Goal: Transaction & Acquisition: Book appointment/travel/reservation

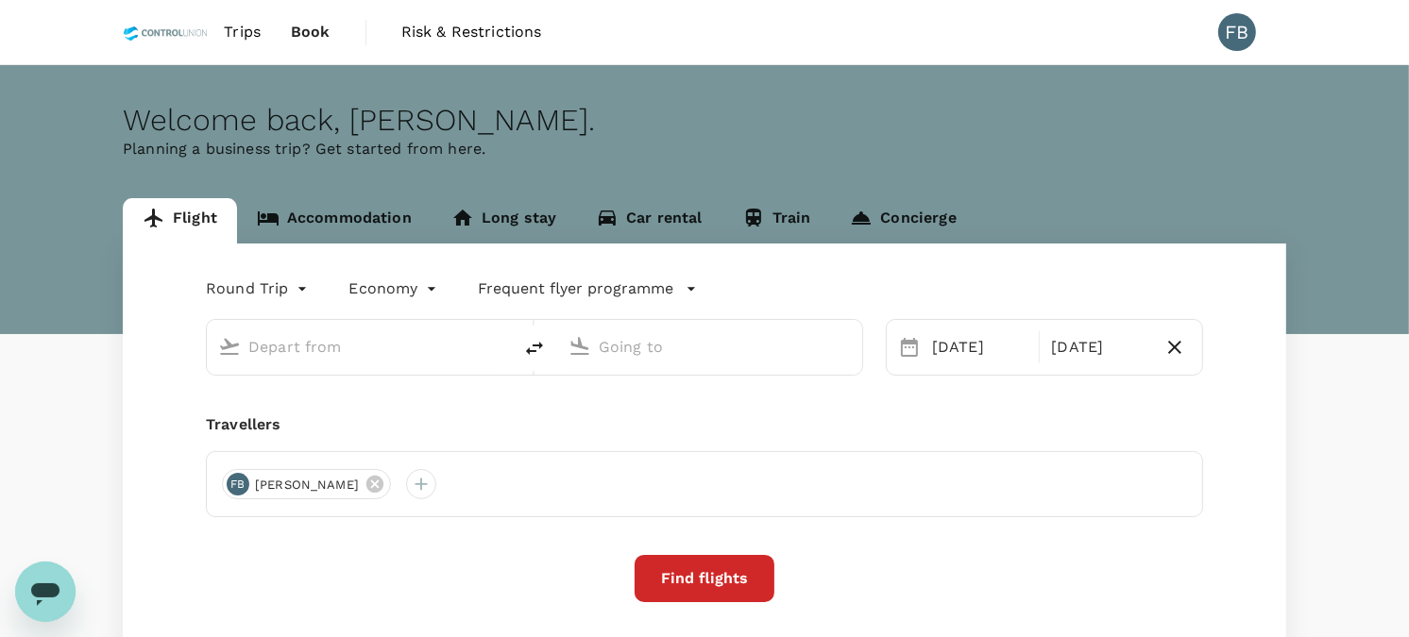
type input "oneway"
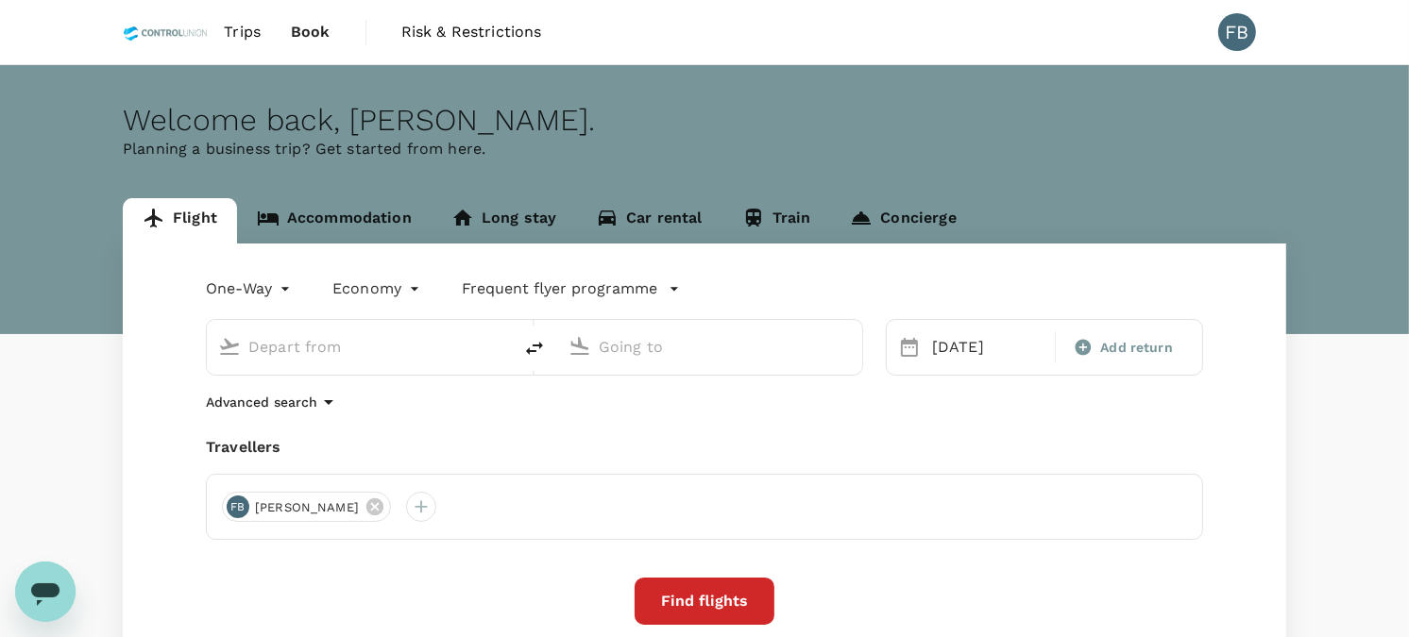
type input "Sandakan (SDK)"
type input "Kota Kinabalu Intl (BKI)"
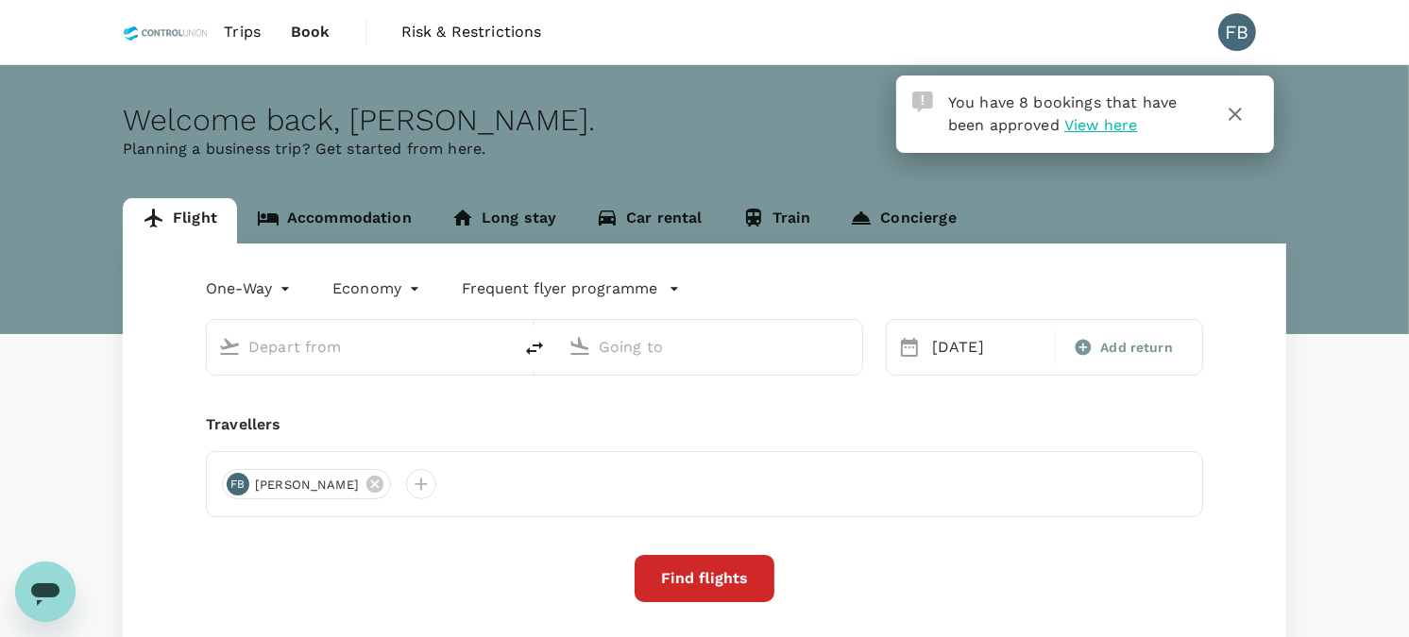
type input "Sandakan (SDK)"
type input "Kota Kinabalu Intl (BKI)"
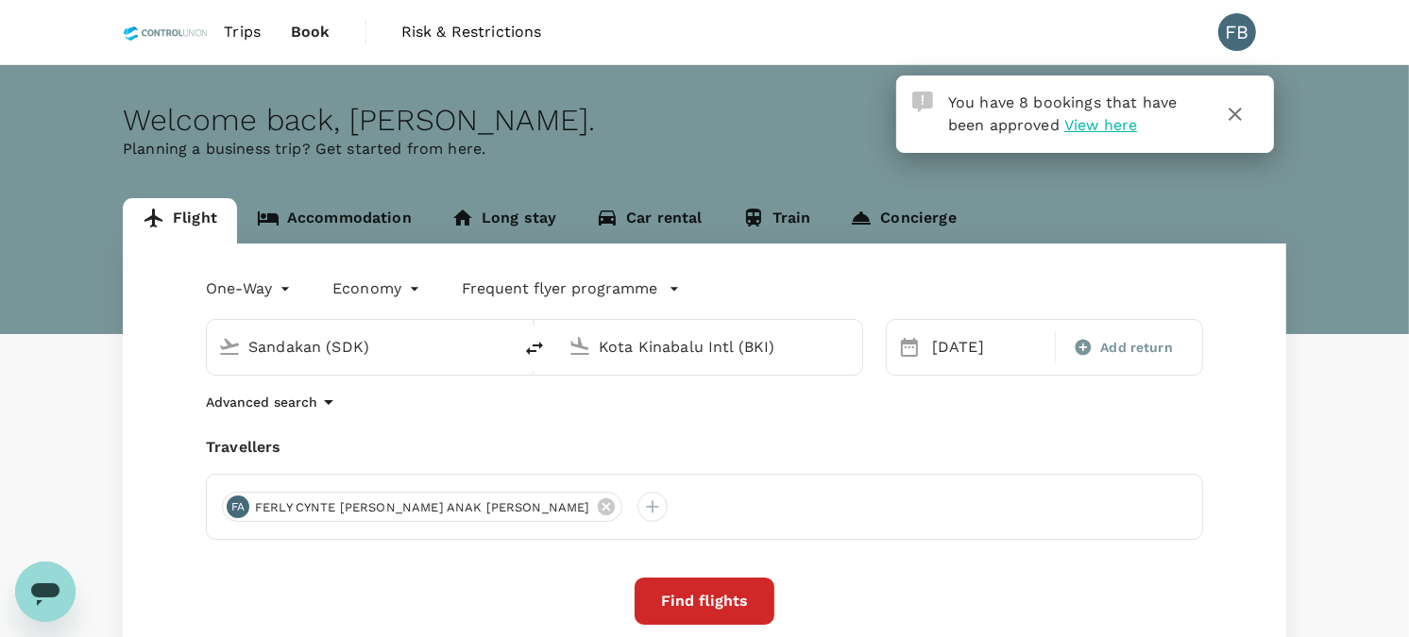
click at [1243, 115] on icon "button" at bounding box center [1235, 114] width 23 height 23
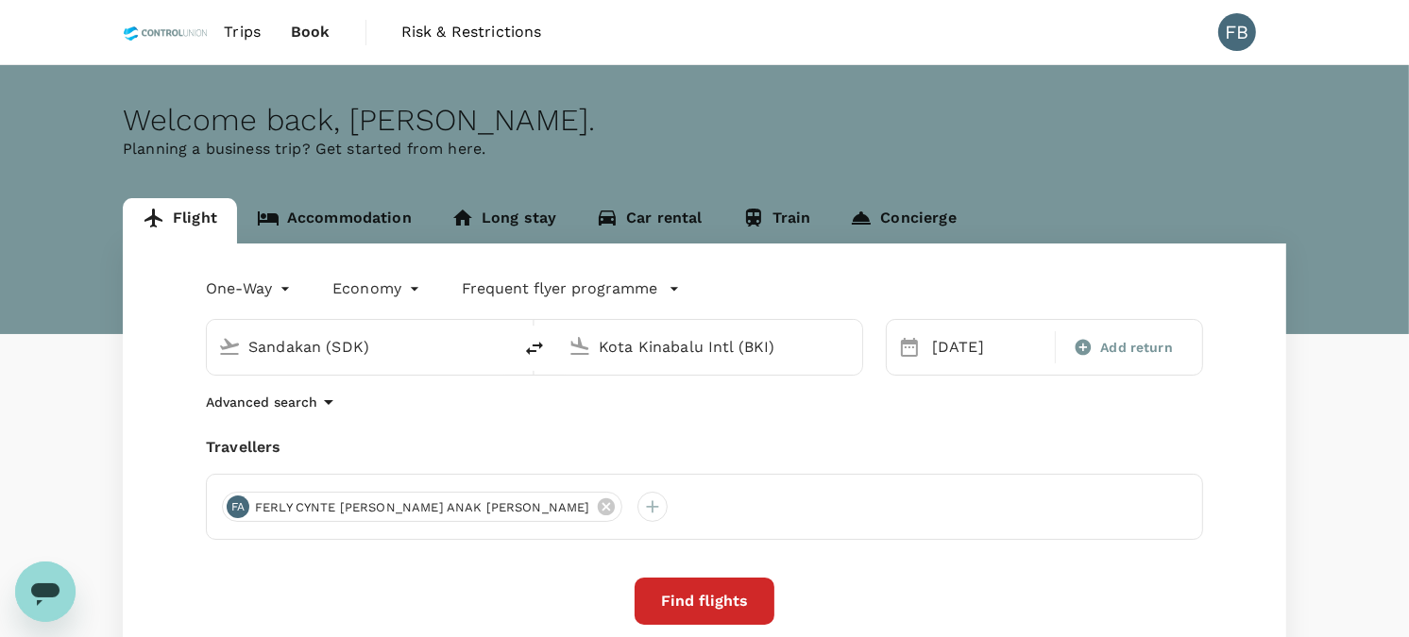
click at [228, 36] on span "Trips" at bounding box center [242, 32] width 37 height 23
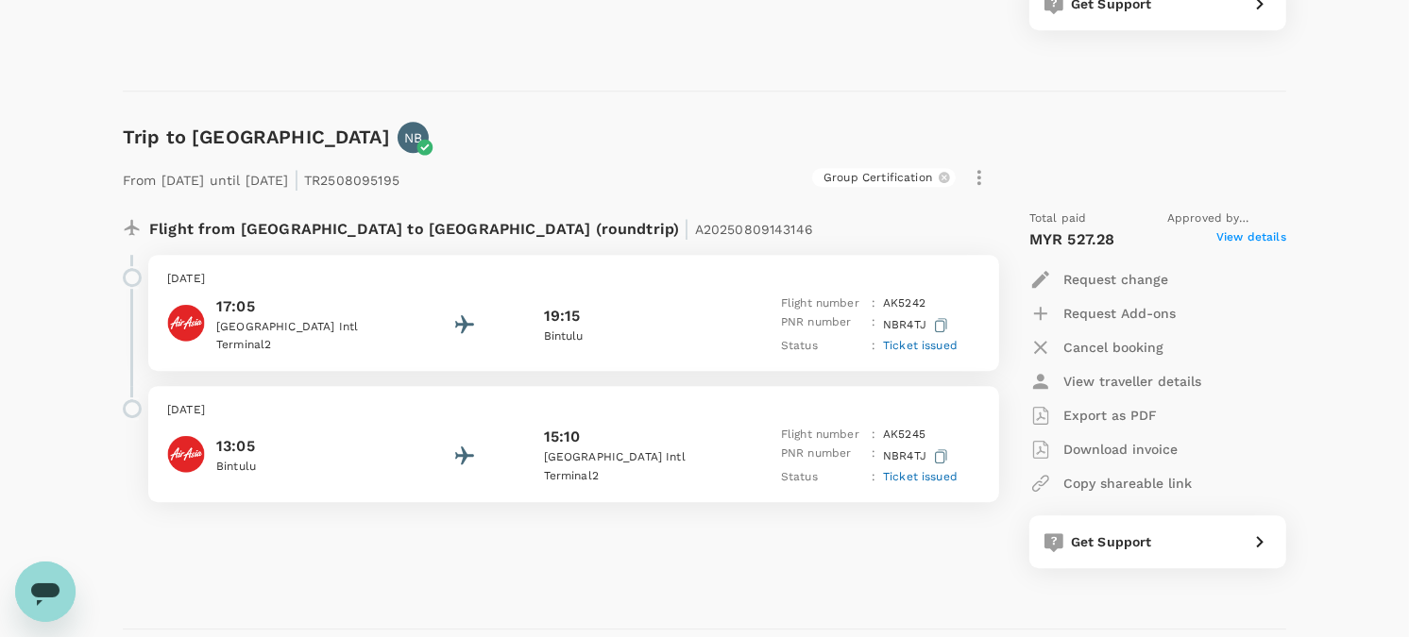
scroll to position [5079, 0]
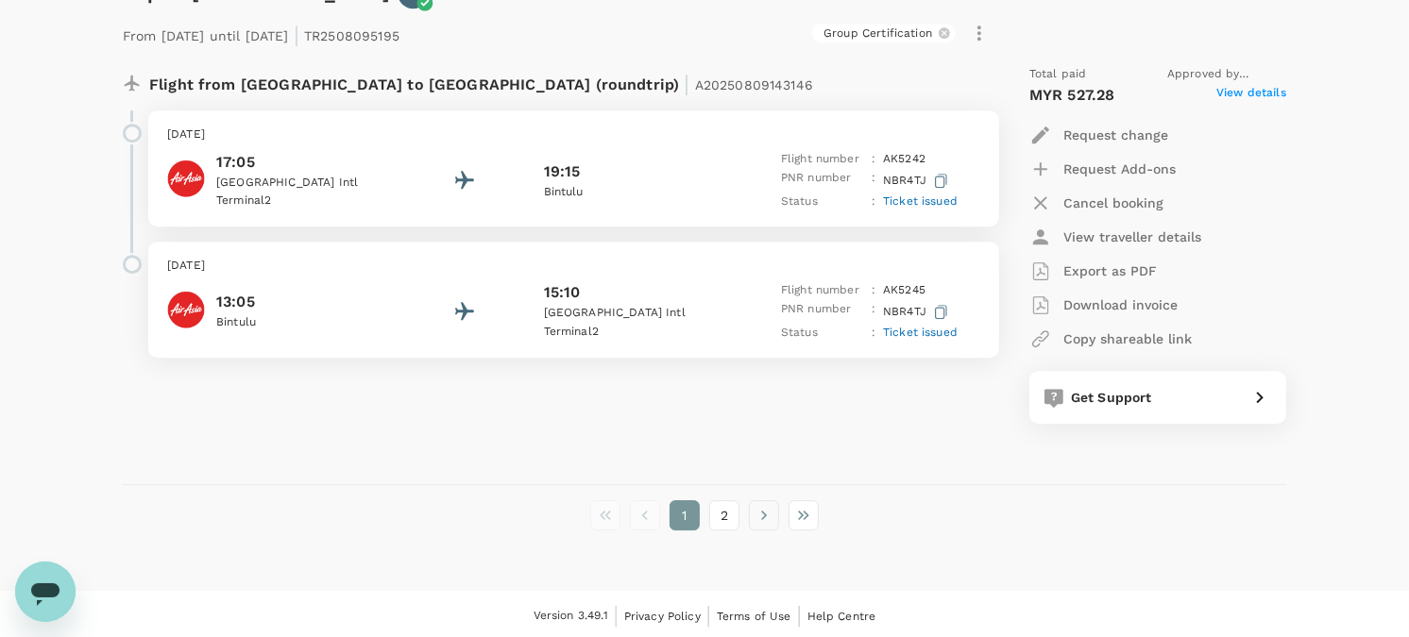
click at [759, 516] on icon "Go to next page" at bounding box center [764, 515] width 19 height 19
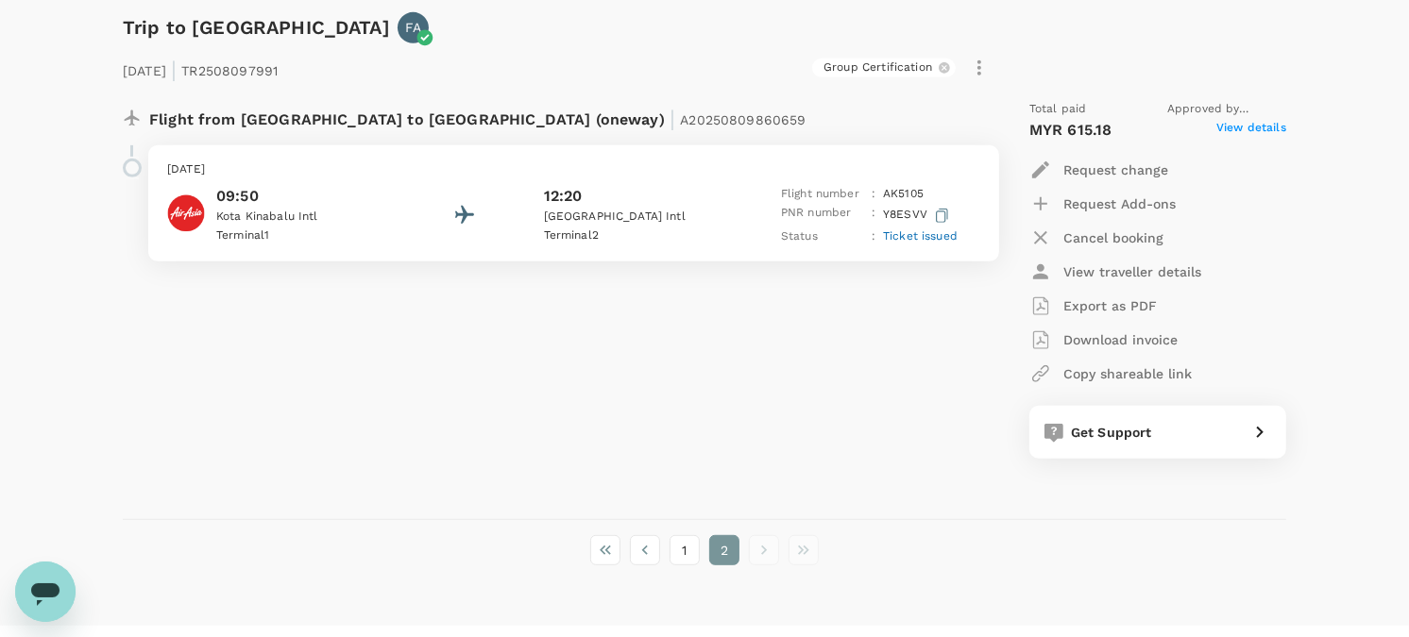
scroll to position [843, 0]
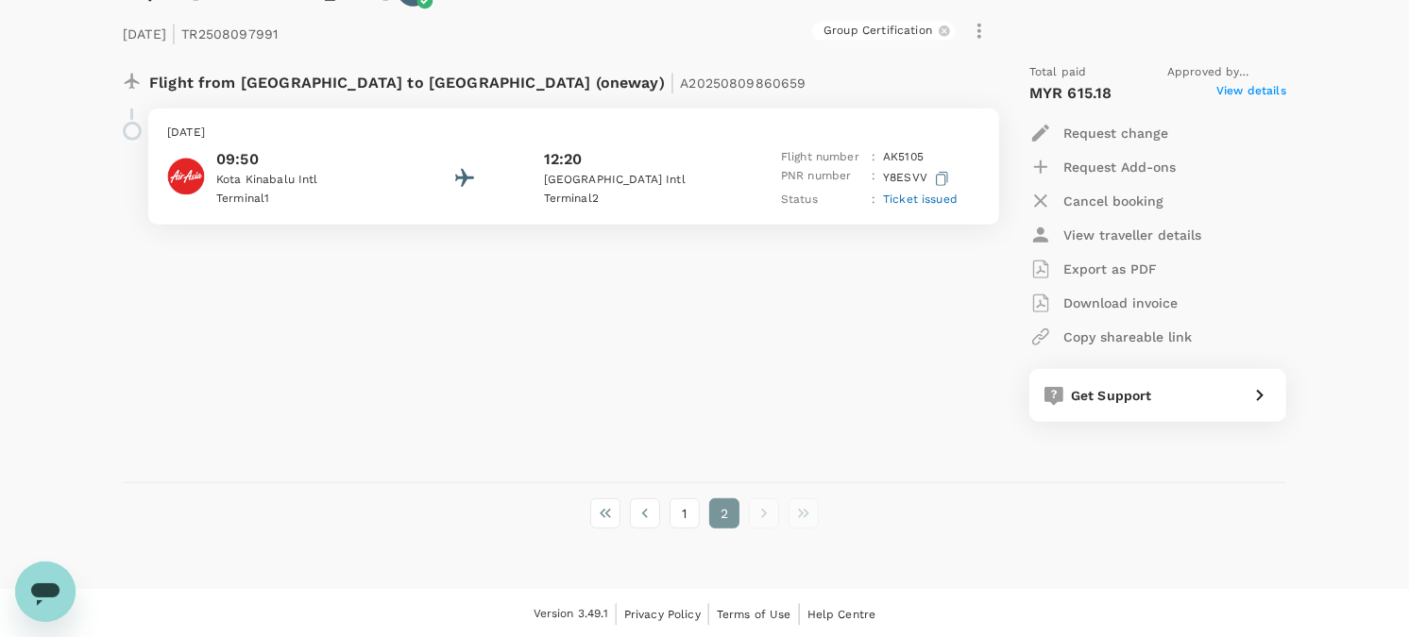
click at [920, 194] on span "Ticket issued" at bounding box center [920, 199] width 75 height 13
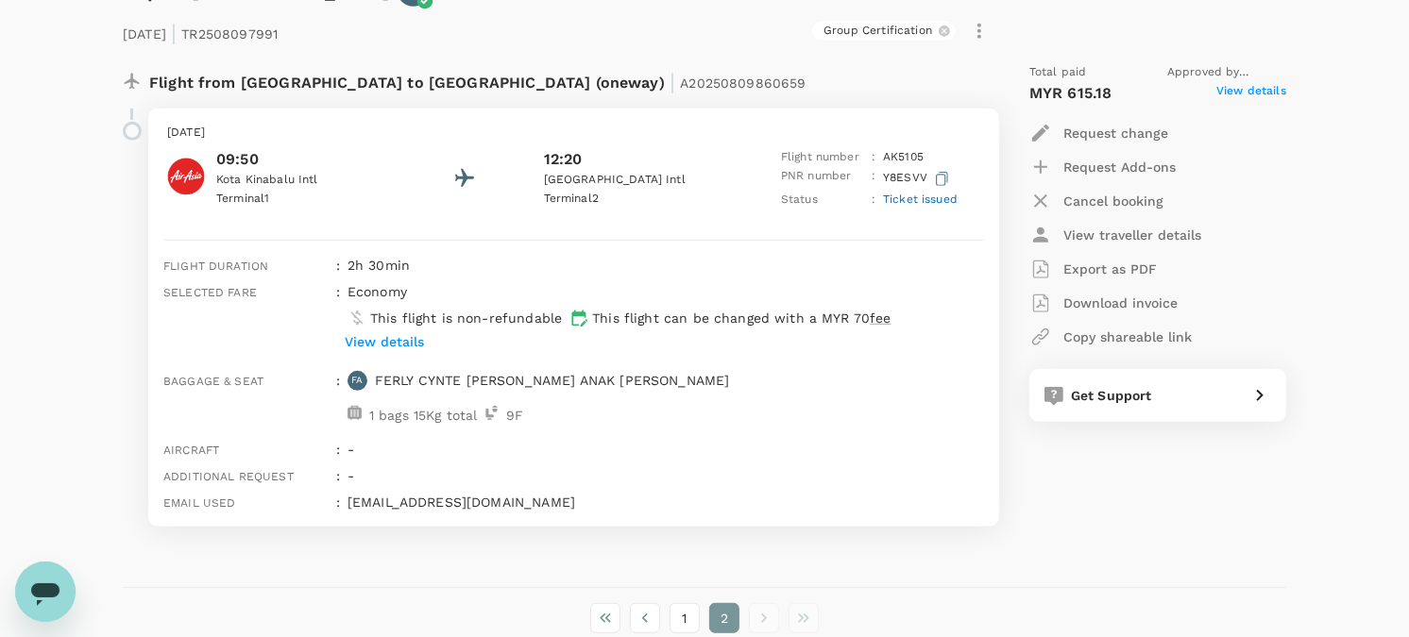
click at [1100, 269] on p "Export as PDF" at bounding box center [1109, 269] width 93 height 19
